Goal: Task Accomplishment & Management: Manage account settings

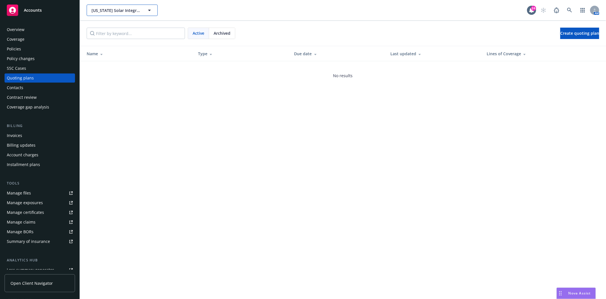
click at [121, 13] on span "California Solar Integrators, Inc. (duplicate for reference)" at bounding box center [116, 10] width 49 height 6
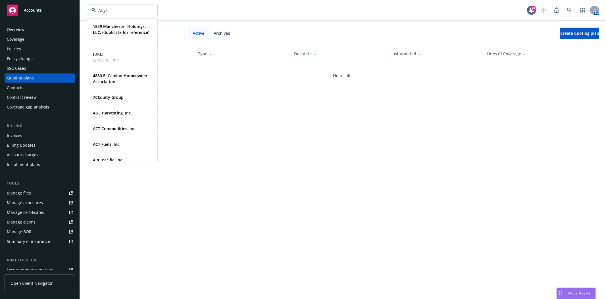
type input "Angle"
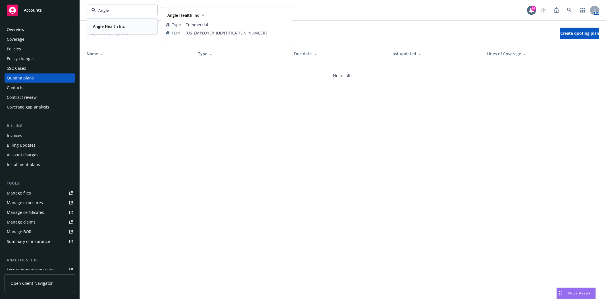
click at [112, 26] on strong "Angle Health Inc" at bounding box center [109, 26] width 32 height 5
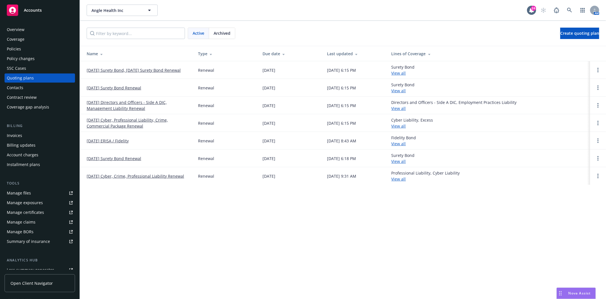
click at [13, 130] on div "Billing Invoices Billing updates Account charges Installment plans" at bounding box center [40, 146] width 71 height 46
click at [13, 134] on div "Invoices" at bounding box center [14, 135] width 15 height 9
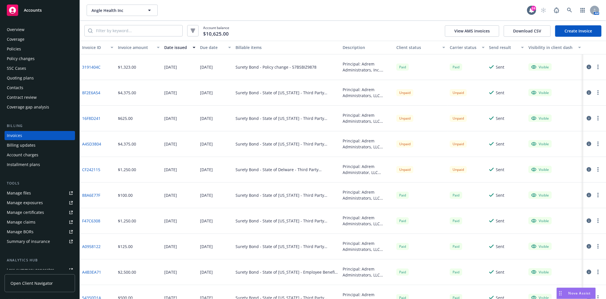
click at [16, 88] on div "Contacts" at bounding box center [15, 87] width 16 height 9
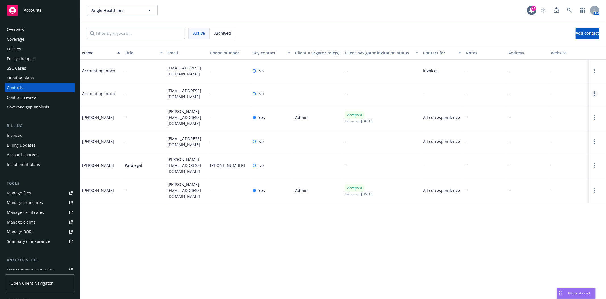
click at [598, 94] on link "Open options" at bounding box center [595, 93] width 7 height 7
click at [547, 61] on link "Edit contact" at bounding box center [559, 61] width 64 height 11
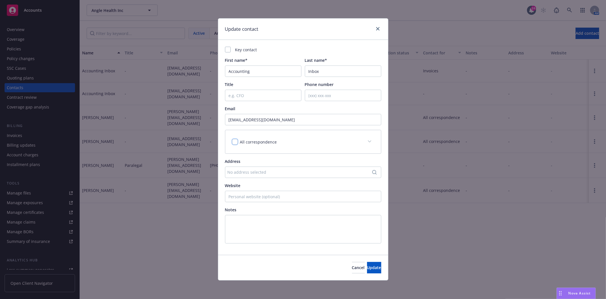
click at [233, 143] on input "checkbox" at bounding box center [235, 142] width 6 height 6
click at [234, 143] on input "checkbox" at bounding box center [235, 142] width 6 height 6
click at [347, 140] on div "All correspondence" at bounding box center [296, 142] width 129 height 6
click at [368, 141] on span at bounding box center [369, 141] width 9 height 9
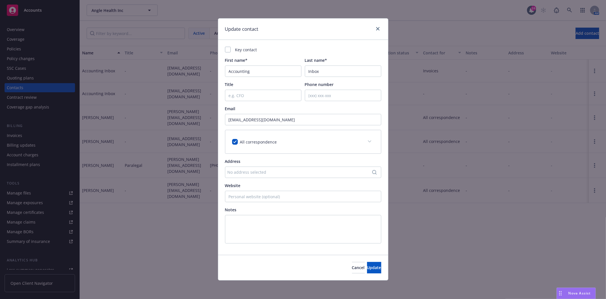
click at [370, 140] on span at bounding box center [369, 141] width 9 height 9
click at [291, 146] on div "All correspondence" at bounding box center [303, 141] width 156 height 23
click at [232, 143] on input "checkbox" at bounding box center [235, 142] width 6 height 6
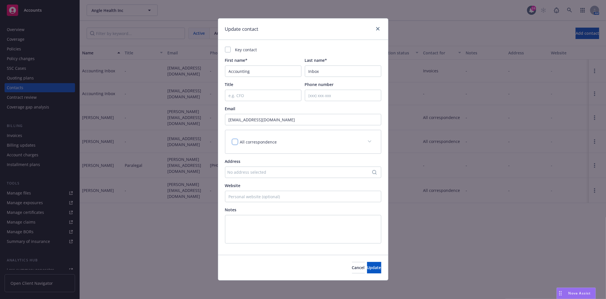
click at [236, 141] on input "checkbox" at bounding box center [235, 142] width 6 height 6
click at [350, 137] on div "All correspondence" at bounding box center [303, 141] width 156 height 23
click at [233, 141] on input "checkbox" at bounding box center [235, 142] width 6 height 6
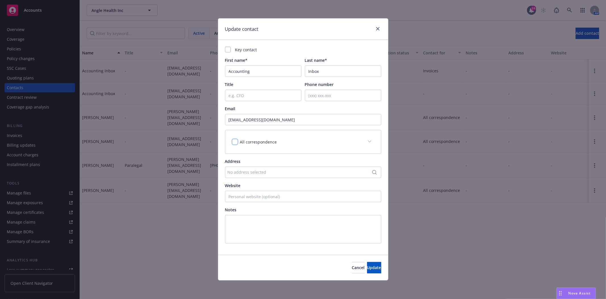
click at [236, 141] on input "checkbox" at bounding box center [235, 142] width 6 height 6
checkbox input "true"
click at [380, 142] on div "All correspondence" at bounding box center [303, 141] width 156 height 23
click at [306, 153] on div "All correspondence" at bounding box center [303, 141] width 156 height 23
click at [367, 271] on button "Update" at bounding box center [374, 267] width 14 height 11
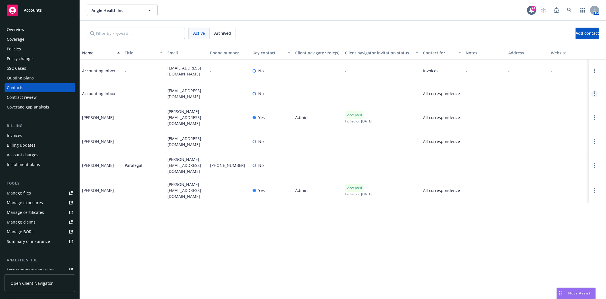
click at [596, 94] on link "Open options" at bounding box center [595, 93] width 7 height 7
click at [542, 91] on link "Archive" at bounding box center [559, 89] width 64 height 11
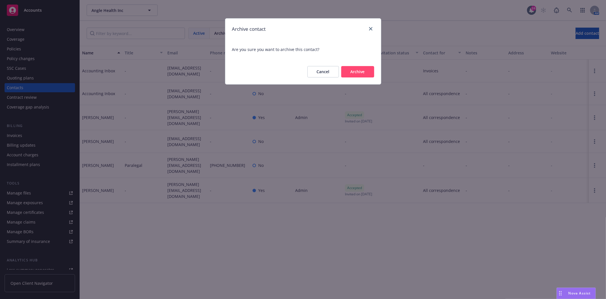
click at [360, 72] on button "Archive" at bounding box center [357, 71] width 33 height 11
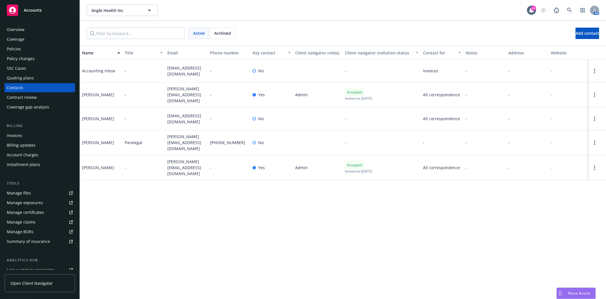
click at [22, 132] on div "Invoices" at bounding box center [40, 135] width 66 height 9
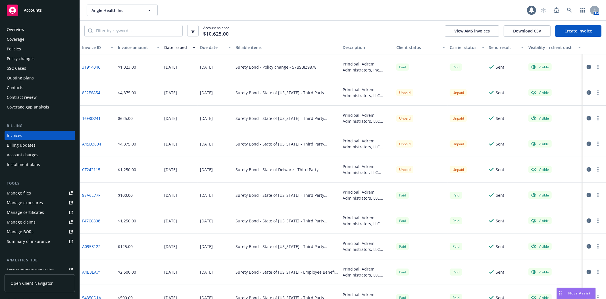
click at [565, 33] on link "Create Invoice" at bounding box center [579, 30] width 46 height 11
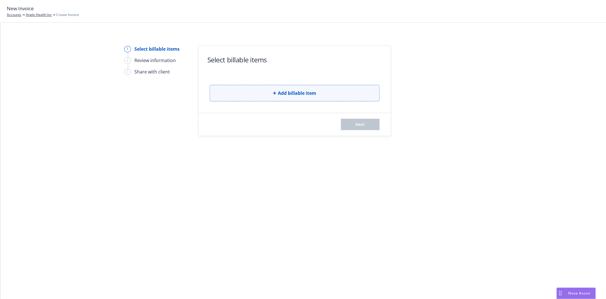
click at [244, 95] on button "Add billable item" at bounding box center [295, 93] width 170 height 16
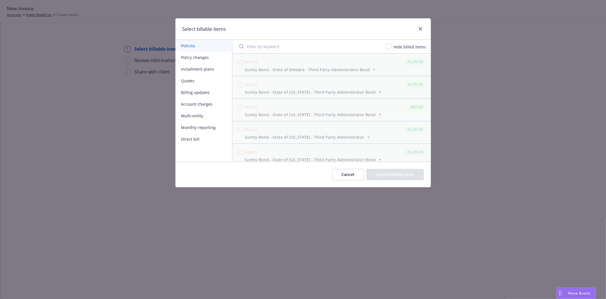
click at [203, 60] on button "Policy changes" at bounding box center [204, 57] width 57 height 12
click at [195, 48] on button "Policies" at bounding box center [204, 46] width 57 height 12
click at [417, 29] on link "close" at bounding box center [420, 28] width 7 height 7
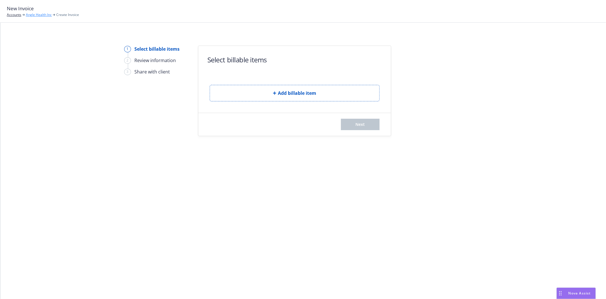
click at [35, 15] on link "Angle Health Inc" at bounding box center [39, 14] width 26 height 5
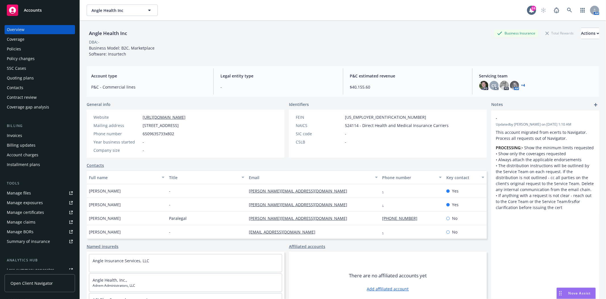
click at [130, 16] on div "Angle Health Inc Angle Health Inc 24 AM" at bounding box center [343, 10] width 527 height 20
click at [130, 15] on button "Angle Health Inc" at bounding box center [122, 10] width 71 height 11
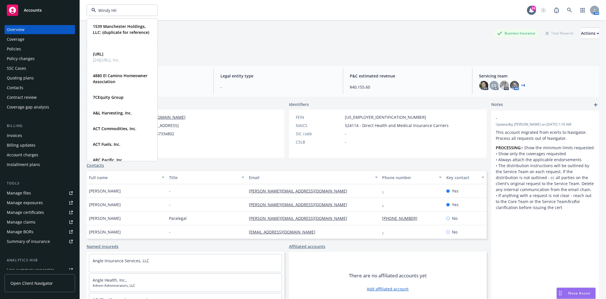
type input "Windy Hill"
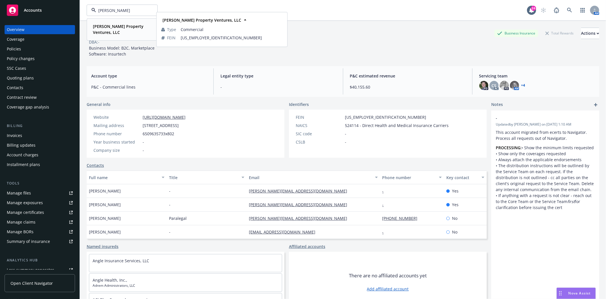
click at [123, 27] on strong "Windy Hill Property Ventures, LLC" at bounding box center [118, 29] width 51 height 11
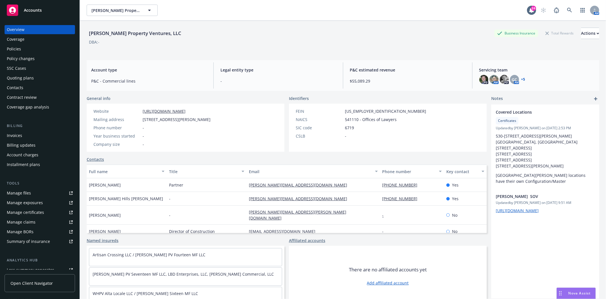
click at [32, 134] on div "Invoices" at bounding box center [40, 135] width 66 height 9
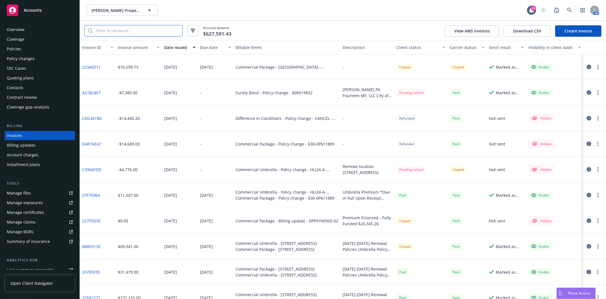
click at [151, 34] on input "search" at bounding box center [138, 30] width 90 height 11
type input "surety"
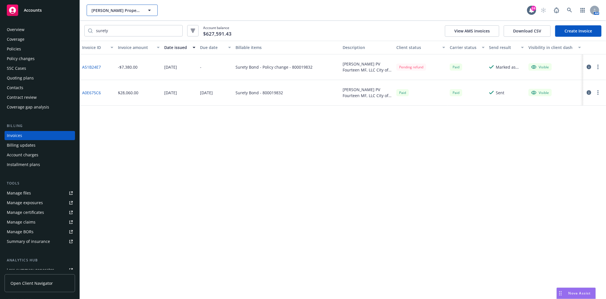
click at [121, 9] on span "Windy Hill Property Ventures, LLC" at bounding box center [116, 10] width 49 height 6
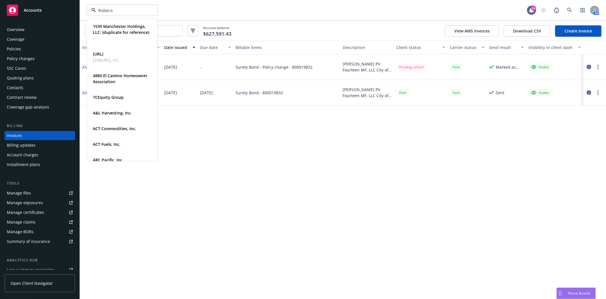
type input "Rubecon"
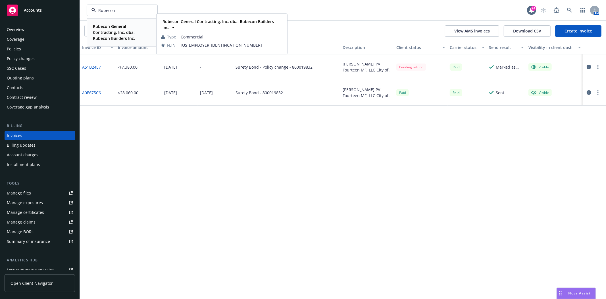
click at [111, 34] on strong "Rubecon General Contracting, Inc. dba: Rubecon Builders Inc." at bounding box center [114, 32] width 42 height 17
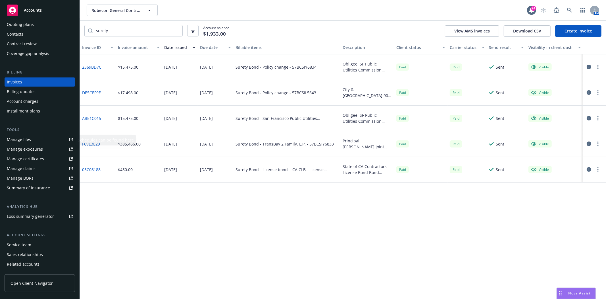
scroll to position [63, 0]
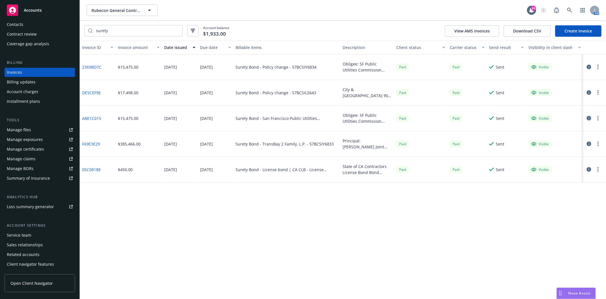
click at [13, 232] on div "Service team" at bounding box center [19, 234] width 24 height 9
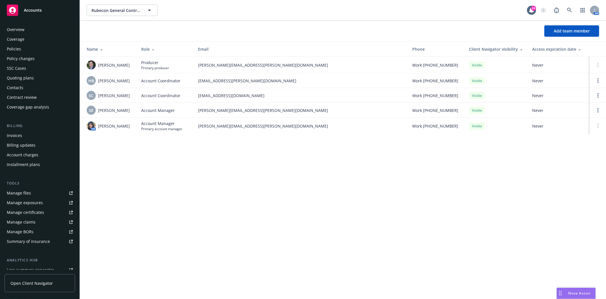
click at [22, 49] on div "Policies" at bounding box center [40, 48] width 66 height 9
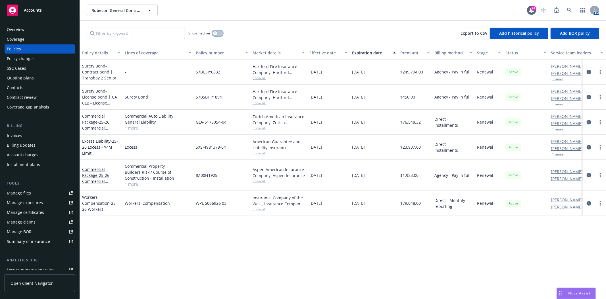
click at [218, 32] on button "button" at bounding box center [217, 33] width 11 height 6
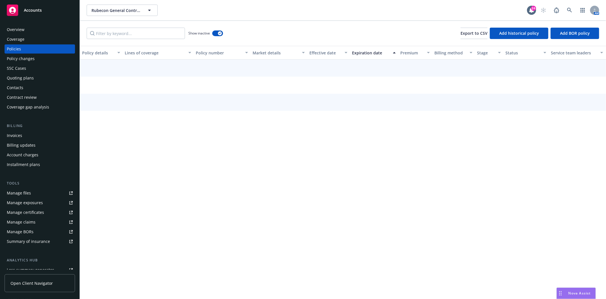
drag, startPoint x: 127, startPoint y: 26, endPoint x: 128, endPoint y: 32, distance: 6.0
click at [128, 30] on div "Show inactive Export to CSV Add historical policy Add BOR policy" at bounding box center [343, 33] width 527 height 25
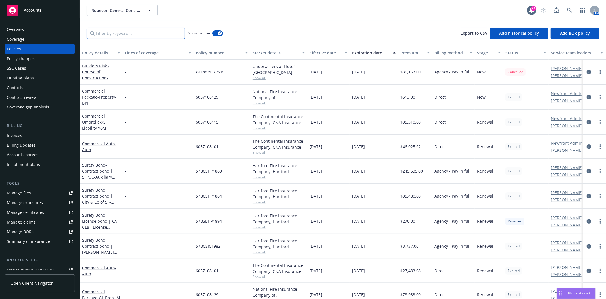
click at [130, 36] on input "Filter by keyword..." at bounding box center [136, 33] width 98 height 11
type input "erisa"
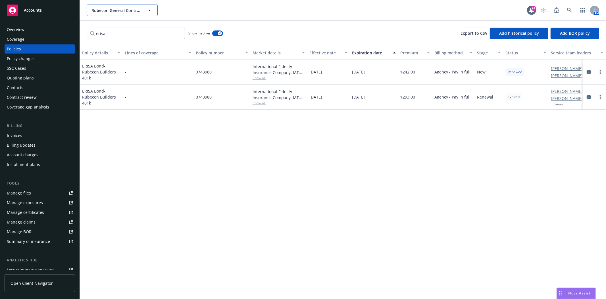
click at [106, 13] on button "Rubecon General Contracting, Inc. dba: Rubecon Builders Inc." at bounding box center [122, 10] width 71 height 11
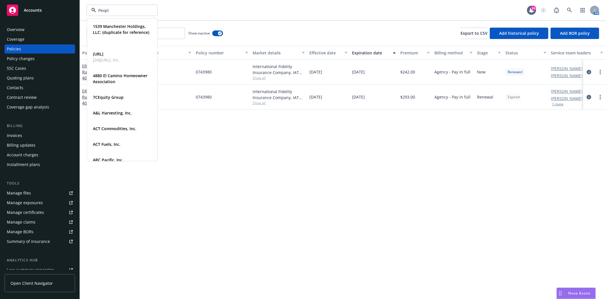
type input "People"
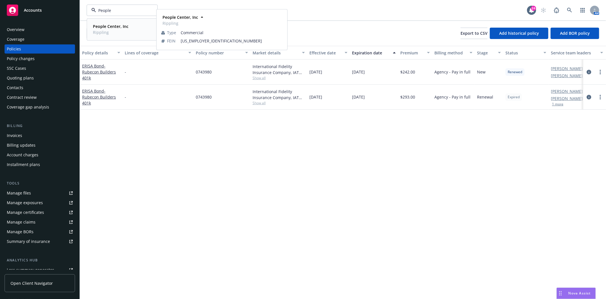
click at [104, 25] on strong "People Center, Inc" at bounding box center [111, 26] width 36 height 5
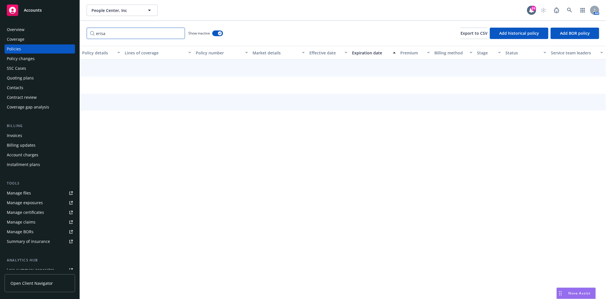
click at [105, 35] on input "erisa" at bounding box center [136, 33] width 98 height 11
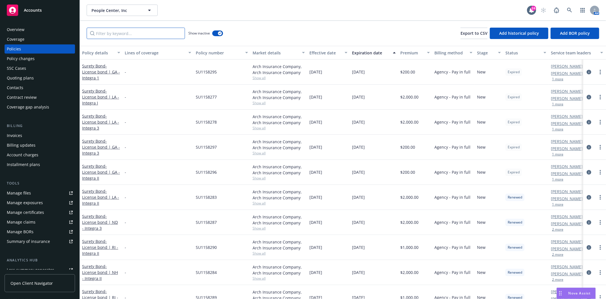
click at [138, 33] on input "Filter by keyword..." at bounding box center [136, 33] width 98 height 11
paste input "US00111060SU21A"
type input "US00111060SU21A"
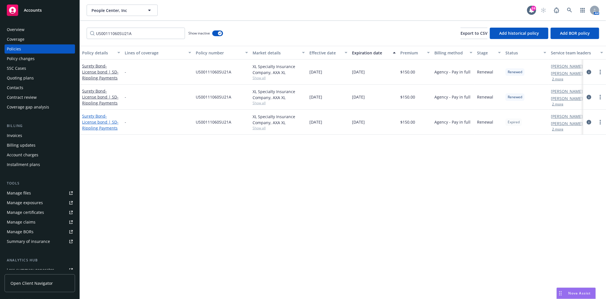
click at [86, 118] on link "Surety Bond - License bond | SD-Rippling Payments" at bounding box center [100, 121] width 36 height 17
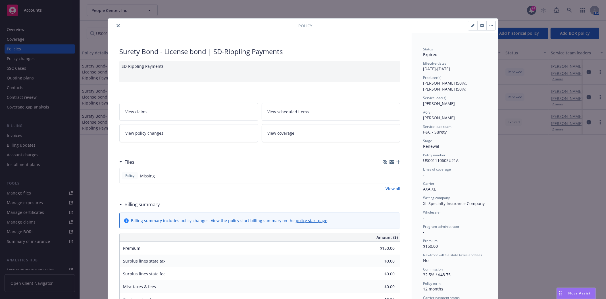
drag, startPoint x: 114, startPoint y: 26, endPoint x: 606, endPoint y: 116, distance: 500.2
click at [115, 26] on button "close" at bounding box center [118, 25] width 7 height 7
click at [115, 25] on button "close" at bounding box center [118, 25] width 7 height 7
click at [117, 26] on icon "close" at bounding box center [118, 25] width 3 height 3
click at [117, 26] on div "US00111060SU21A Show inactive Export to CSV Add historical policy Add BOR policy" at bounding box center [343, 33] width 527 height 25
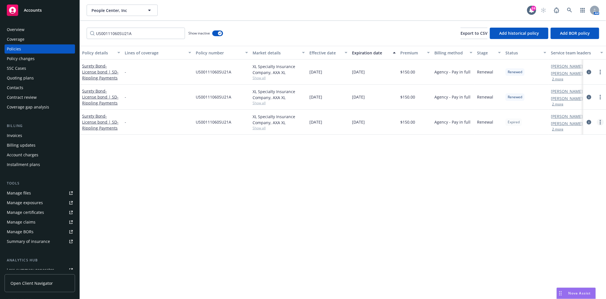
click at [601, 122] on link "more" at bounding box center [600, 122] width 7 height 7
click at [562, 158] on link "End policy" at bounding box center [570, 156] width 67 height 11
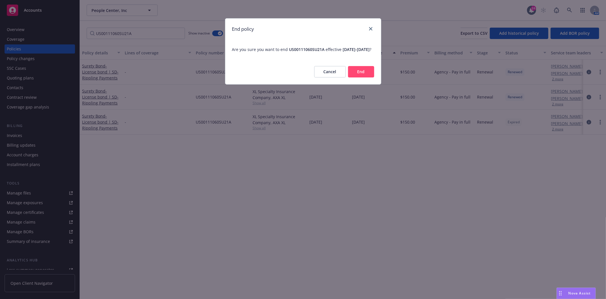
click at [358, 74] on button "End" at bounding box center [361, 71] width 26 height 11
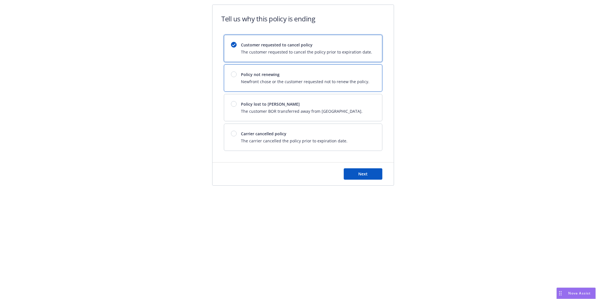
click at [253, 80] on span "Newfront chose or the customer requested not to renew the policy." at bounding box center [305, 81] width 129 height 6
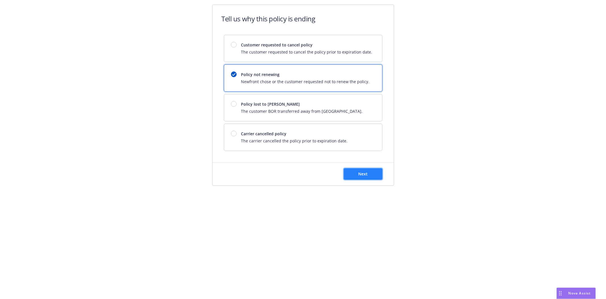
click at [363, 173] on span "Next" at bounding box center [363, 173] width 9 height 5
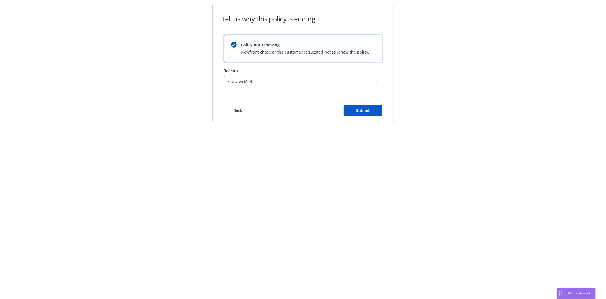
click at [243, 85] on select "Not specified Service Pricing Buyer change M&A, Bankruptcy, or Out of business …" at bounding box center [303, 81] width 159 height 11
drag, startPoint x: 189, startPoint y: 130, endPoint x: 214, endPoint y: 114, distance: 29.7
click at [191, 128] on div "Tell us why this policy is ending Policy not renewing Newfront chose or the cus…" at bounding box center [303, 67] width 606 height 134
click at [234, 110] on span "Back" at bounding box center [238, 109] width 9 height 5
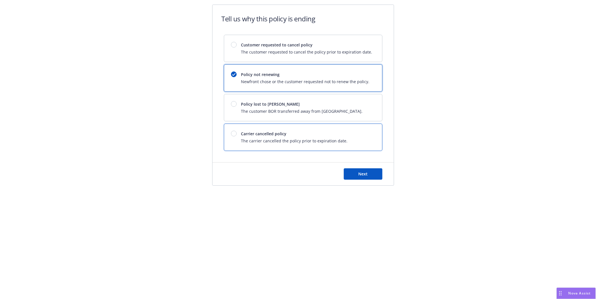
click at [248, 139] on span "The carrier cancelled the policy prior to expiration date." at bounding box center [294, 141] width 107 height 6
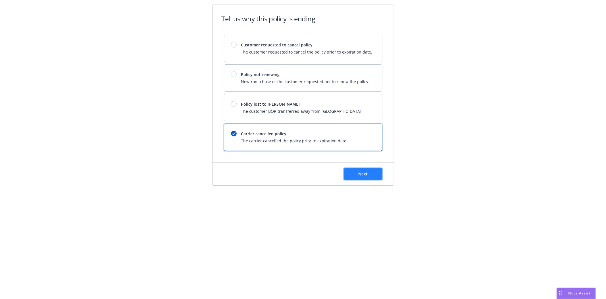
click at [365, 174] on span "Next" at bounding box center [363, 173] width 9 height 5
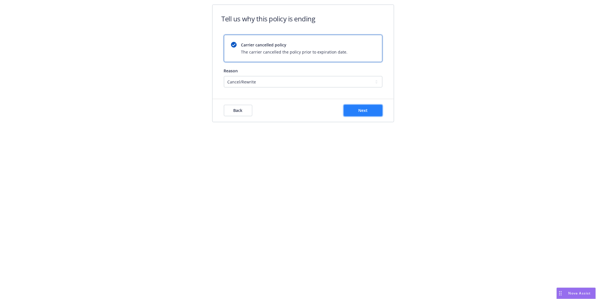
click at [363, 112] on span "Next" at bounding box center [363, 109] width 9 height 5
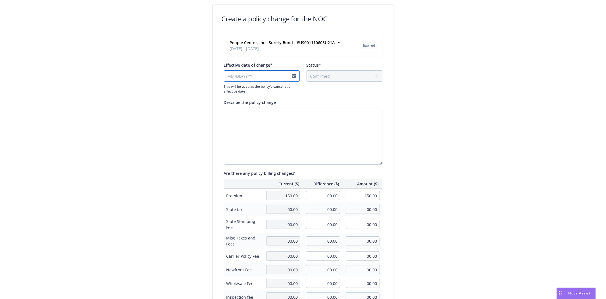
select select "August"
select select "2025"
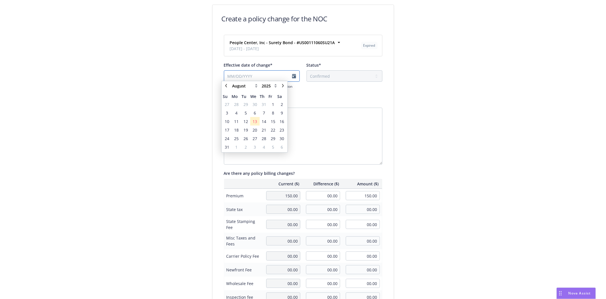
click at [292, 77] on input "Effective date of change*" at bounding box center [262, 75] width 76 height 11
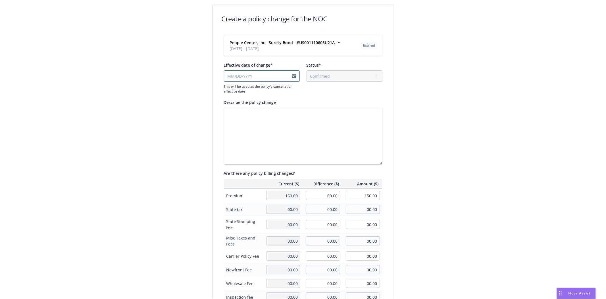
click at [230, 77] on input "Effective date of change*" at bounding box center [262, 75] width 76 height 11
type input "09/20/2024"
drag, startPoint x: 106, startPoint y: 148, endPoint x: 90, endPoint y: 184, distance: 39.5
click at [105, 148] on div "Create a policy change for the NOC People Center, Inc - Surety Bond - #US001110…" at bounding box center [303, 195] width 606 height 390
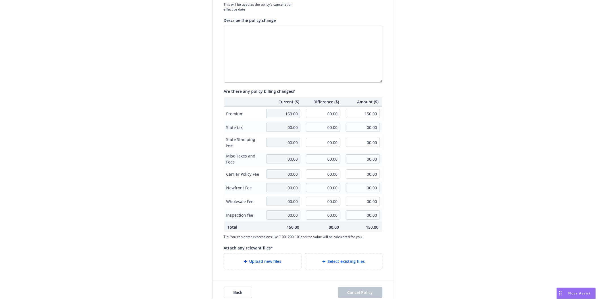
scroll to position [92, 0]
